Goal: Task Accomplishment & Management: Manage account settings

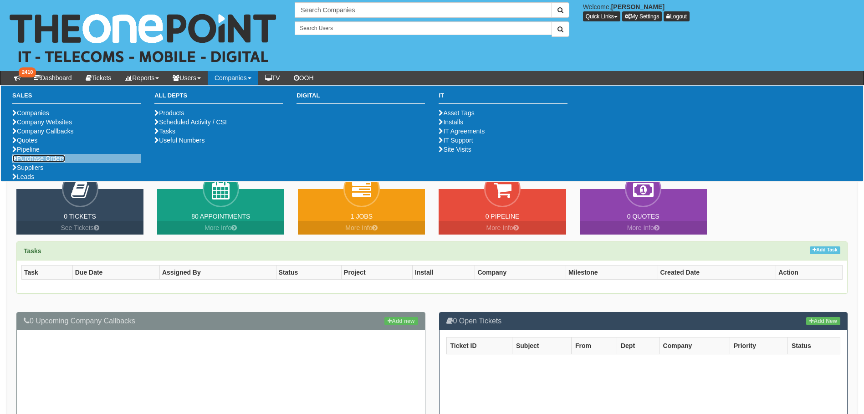
click at [51, 162] on link "Purchase Orders" at bounding box center [38, 158] width 53 height 7
